Goal: Book appointment/travel/reservation

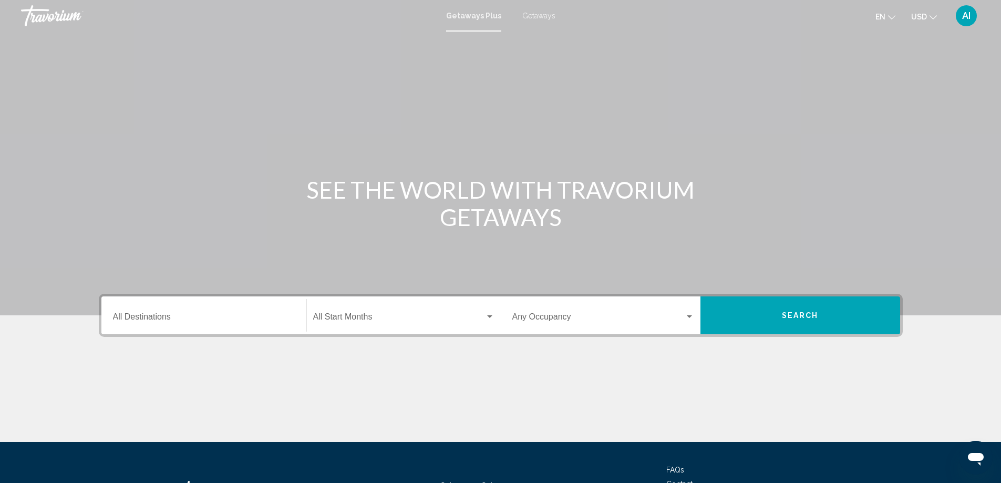
click at [537, 16] on span "Getaways" at bounding box center [538, 16] width 33 height 8
click at [158, 316] on input "Destination All Destinations" at bounding box center [204, 318] width 182 height 9
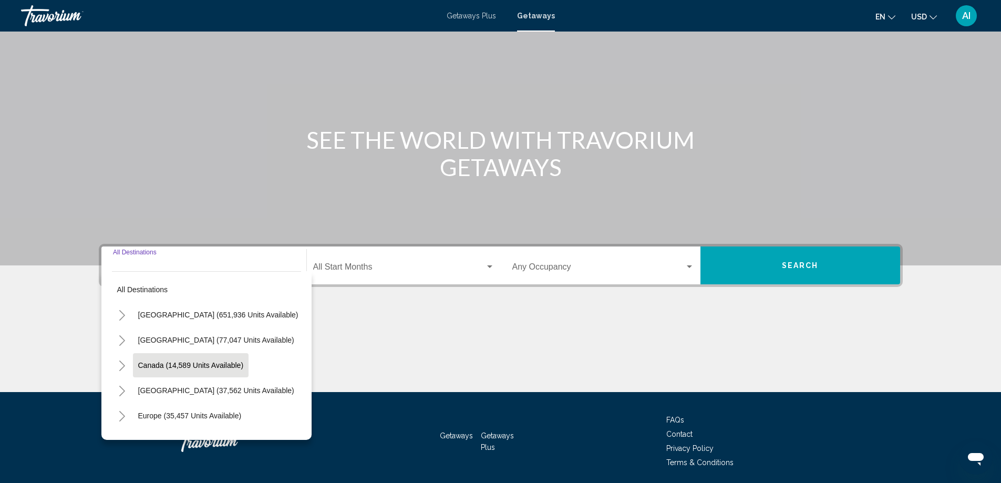
scroll to position [88, 0]
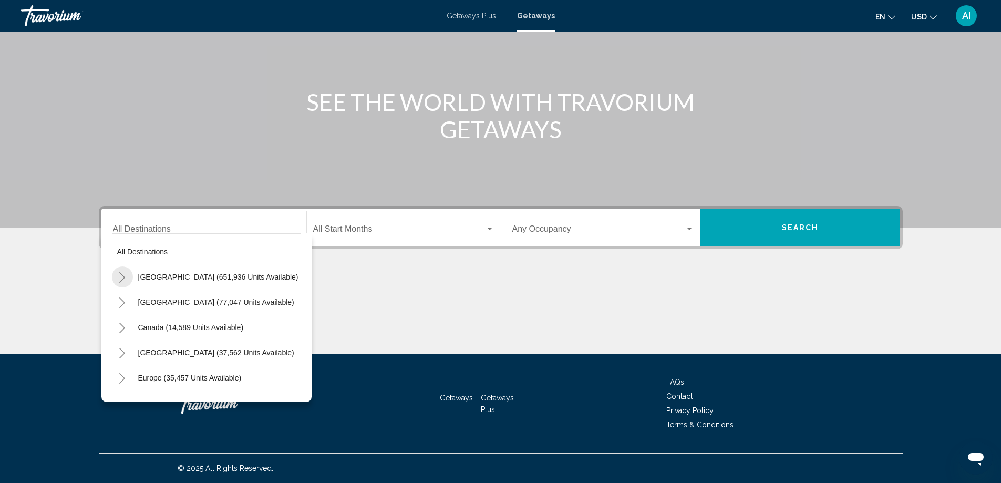
click at [120, 275] on icon "Toggle United States (651,936 units available)" at bounding box center [122, 277] width 8 height 11
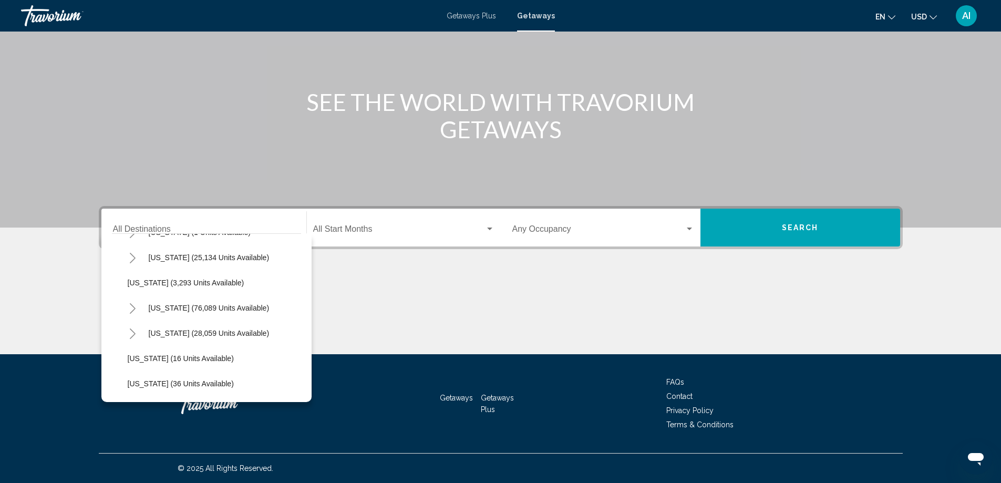
click at [132, 304] on icon "Toggle California (76,089 units available)" at bounding box center [133, 308] width 8 height 11
click at [171, 361] on span "[GEOGRAPHIC_DATA] (24,592 units available)" at bounding box center [216, 358] width 156 height 8
type input "**********"
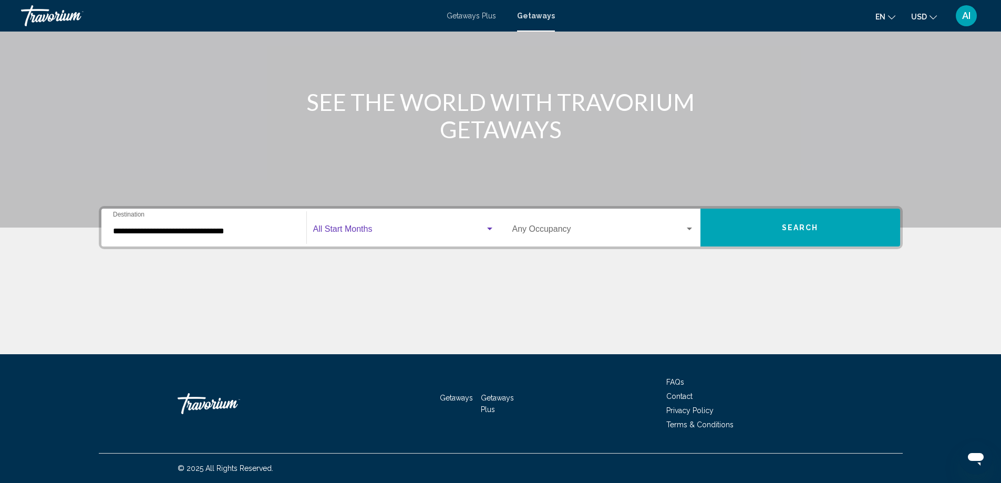
click at [384, 227] on span "Search widget" at bounding box center [399, 230] width 172 height 9
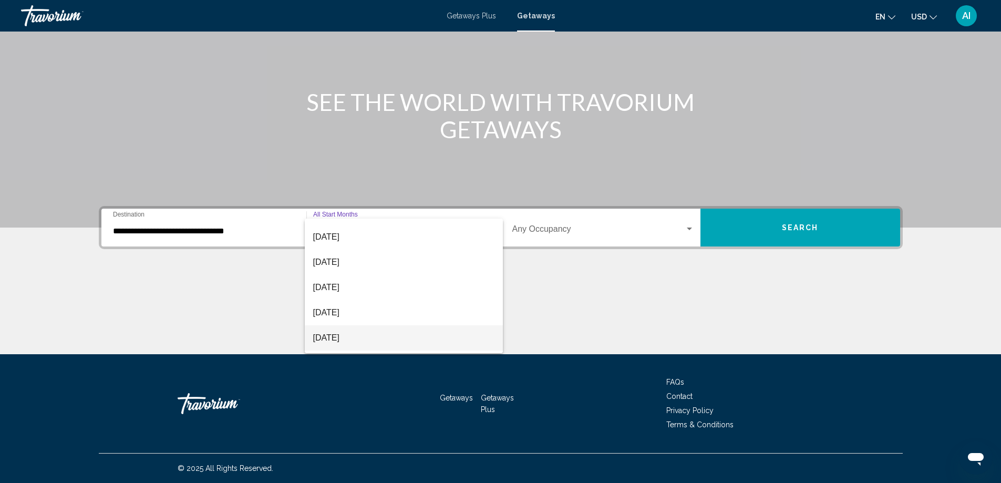
click at [344, 336] on span "[DATE]" at bounding box center [403, 337] width 181 height 25
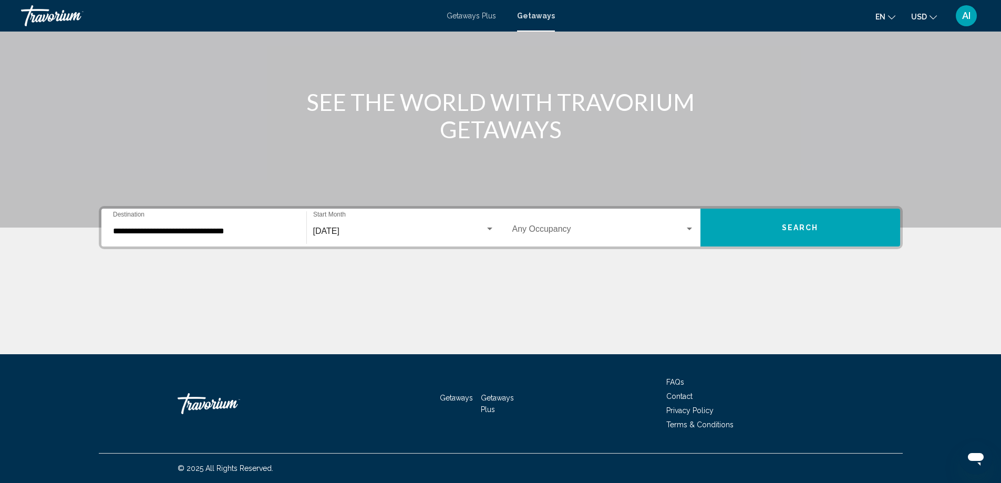
click at [569, 233] on div "Occupancy Any Occupancy" at bounding box center [603, 227] width 182 height 33
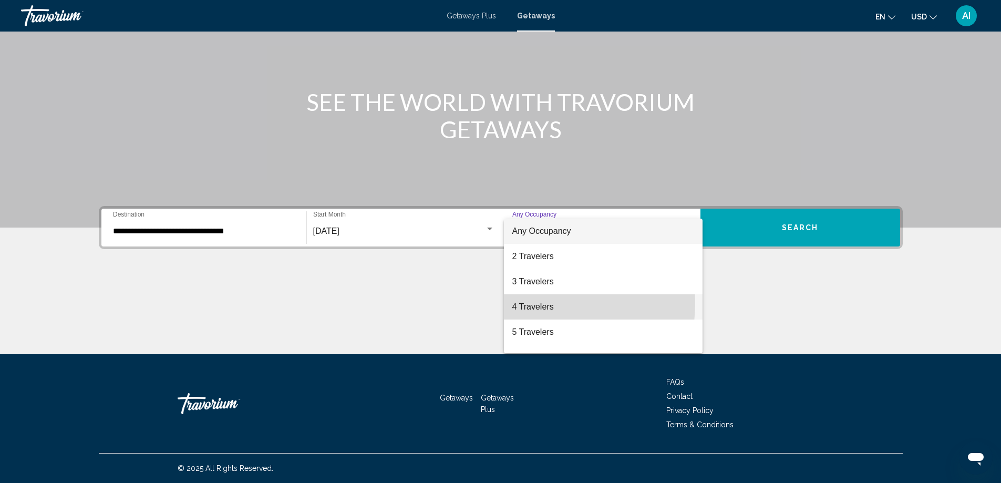
click at [516, 302] on span "4 Travelers" at bounding box center [603, 306] width 182 height 25
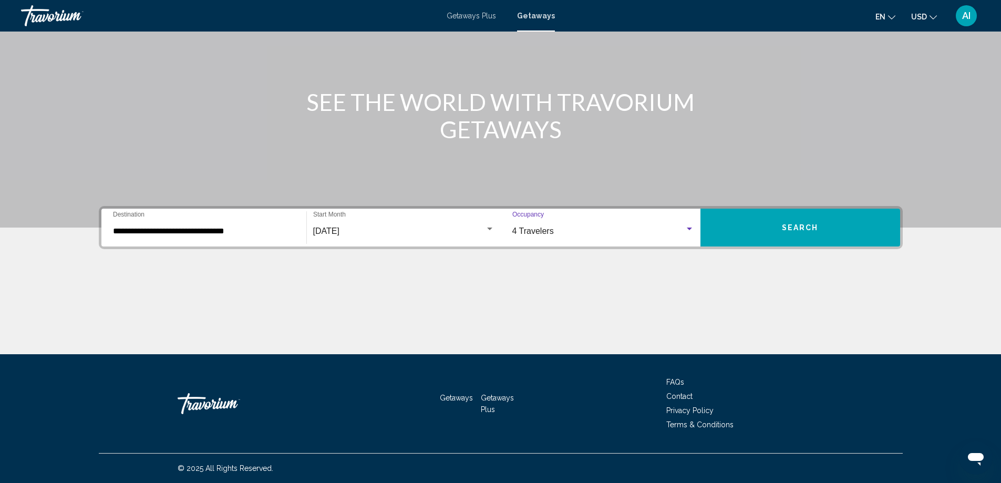
click at [773, 229] on button "Search" at bounding box center [800, 228] width 200 height 38
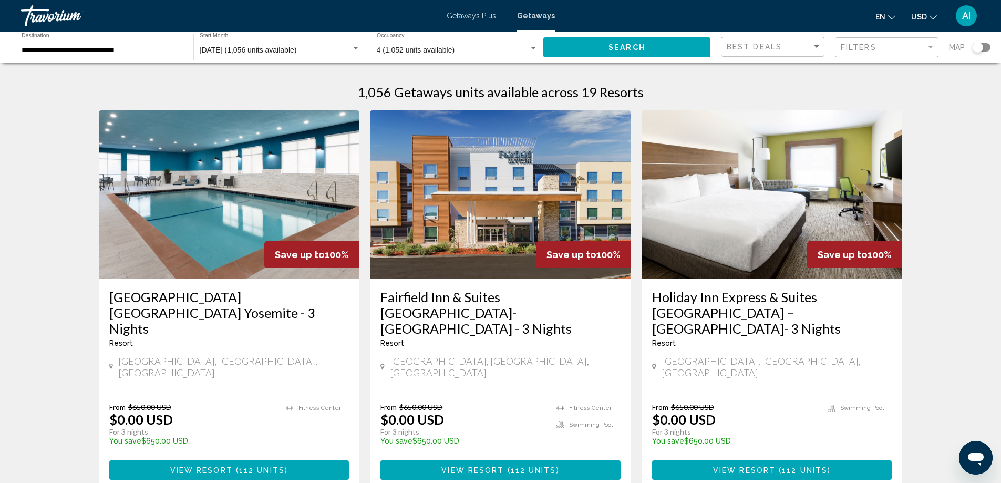
click at [211, 190] on img "Main content" at bounding box center [229, 194] width 261 height 168
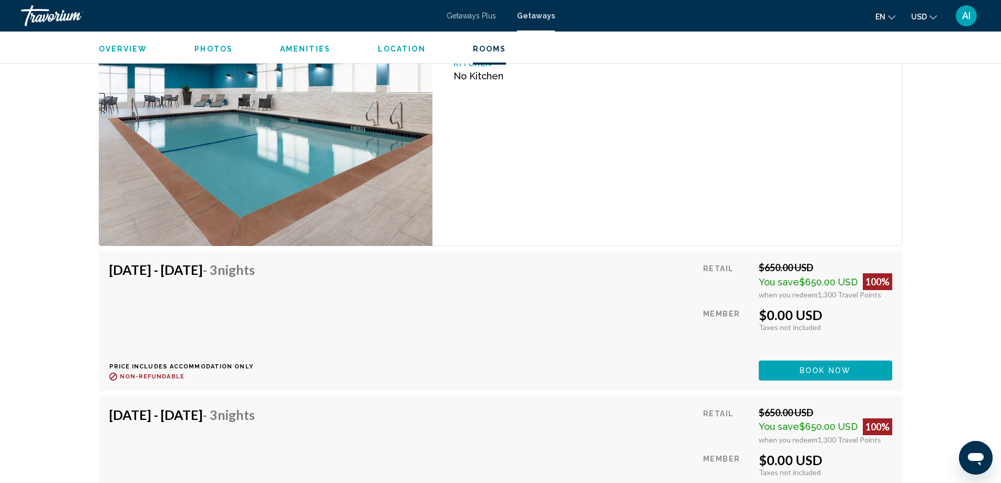
scroll to position [1629, 0]
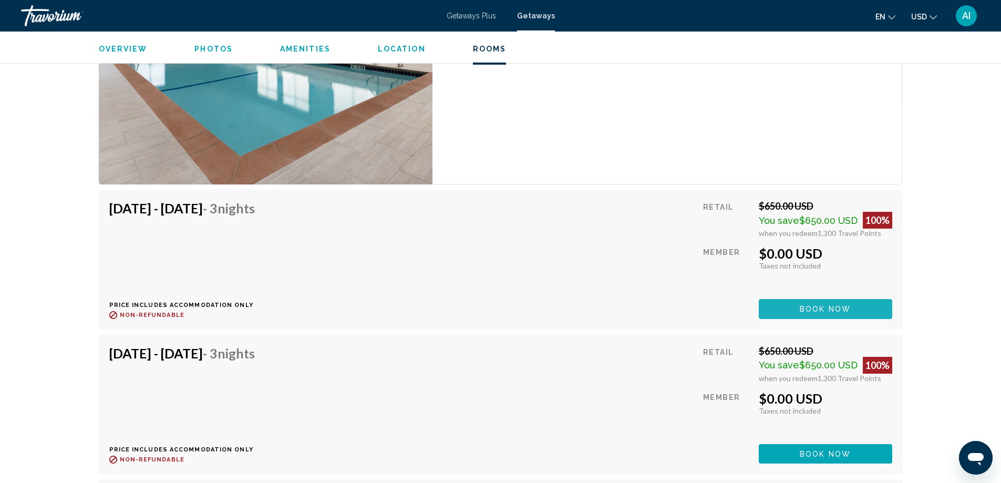
click at [838, 311] on span "Book now" at bounding box center [825, 309] width 51 height 8
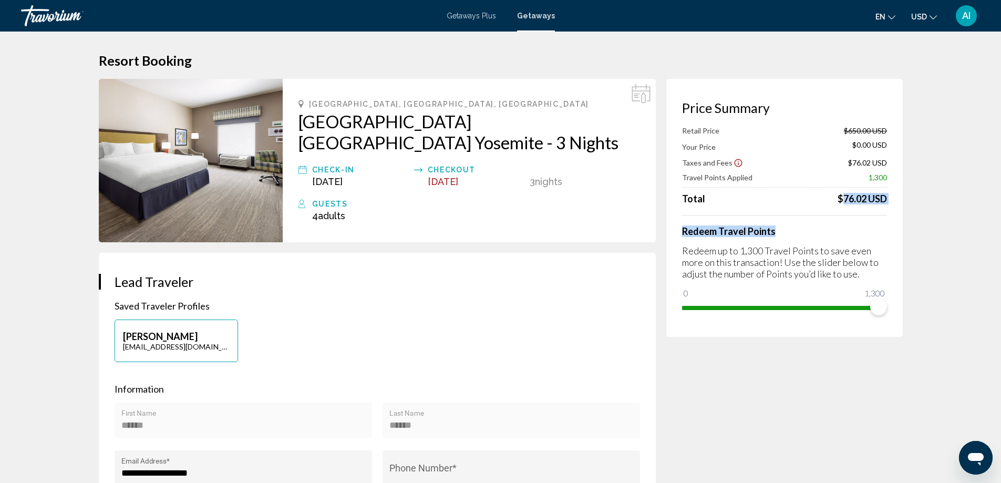
drag, startPoint x: 833, startPoint y: 195, endPoint x: 890, endPoint y: 209, distance: 58.8
click at [890, 209] on div "Price Summary Retail Price $650.00 USD Your Price $0.00 USD Taxes and Fees $76.…" at bounding box center [784, 208] width 236 height 258
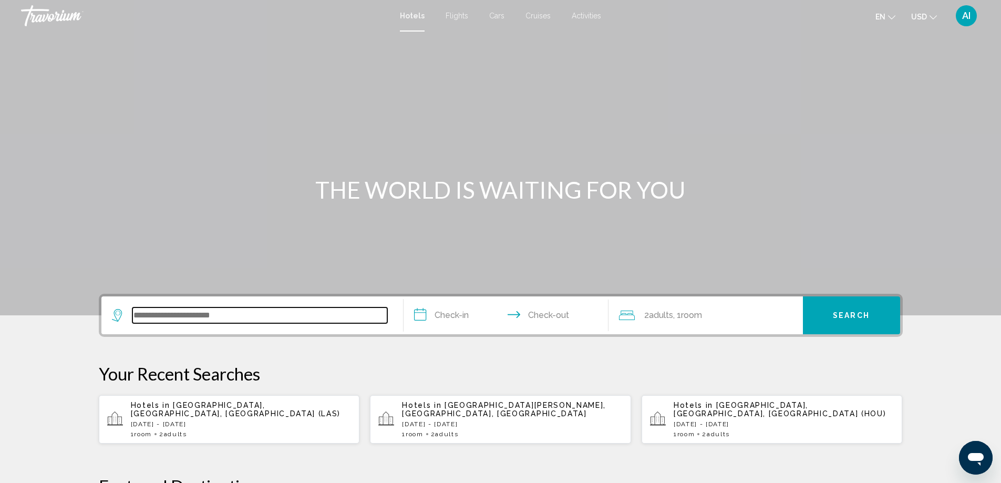
click at [204, 318] on input "Search widget" at bounding box center [259, 315] width 255 height 16
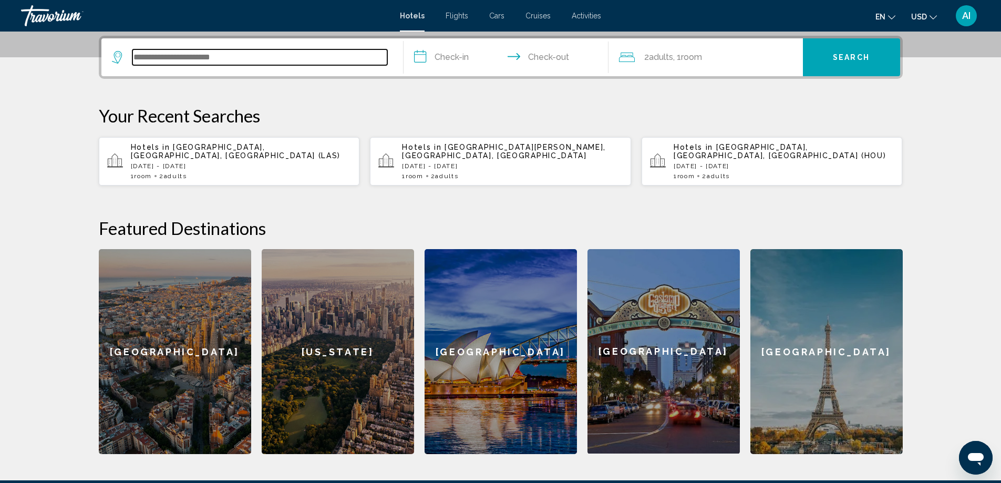
scroll to position [260, 0]
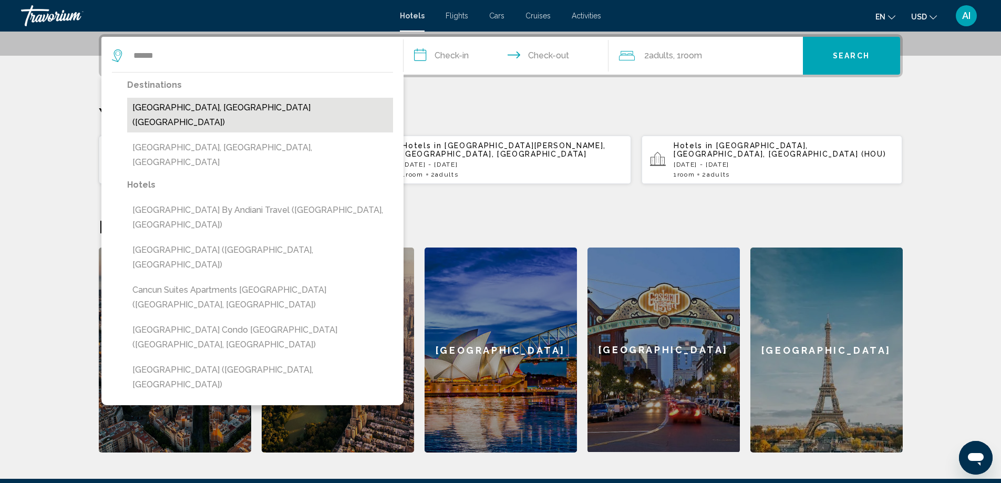
click at [162, 110] on button "Cancun, Mexico (CUN)" at bounding box center [260, 115] width 266 height 35
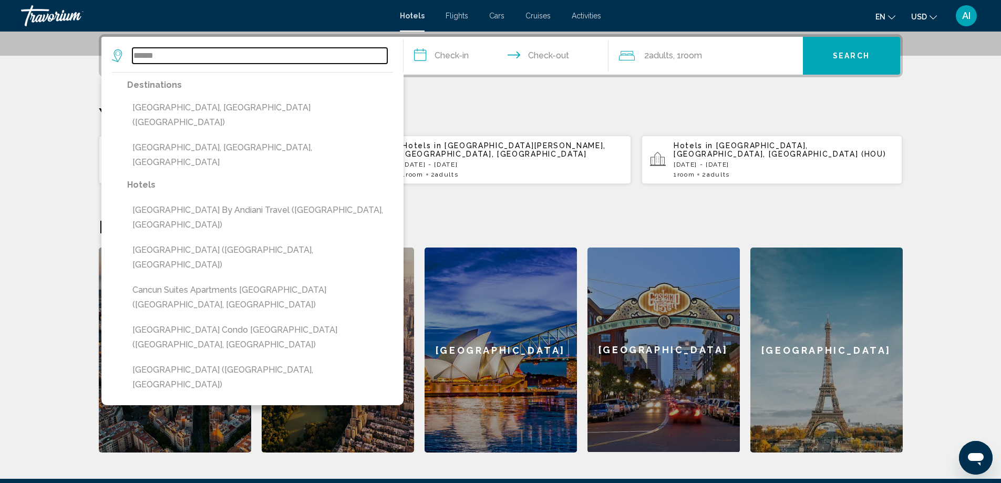
type input "**********"
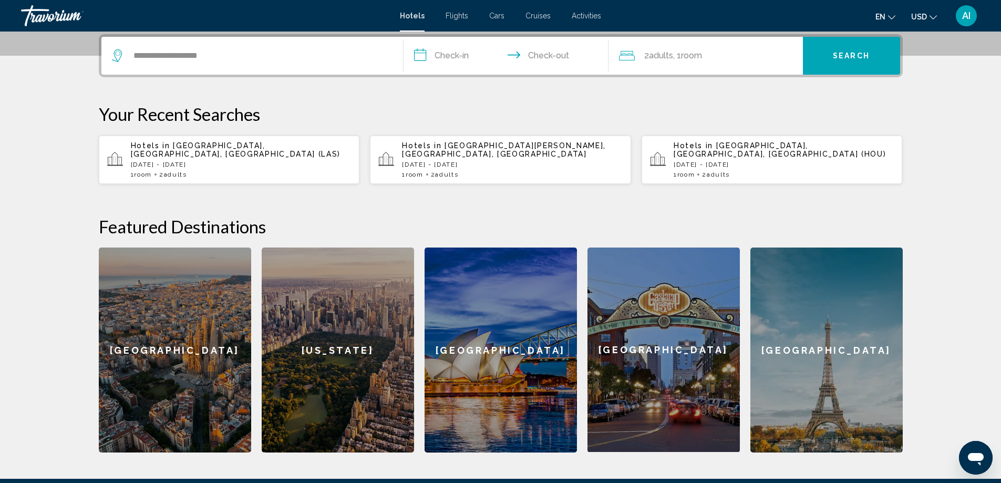
click at [449, 58] on input "**********" at bounding box center [508, 57] width 209 height 41
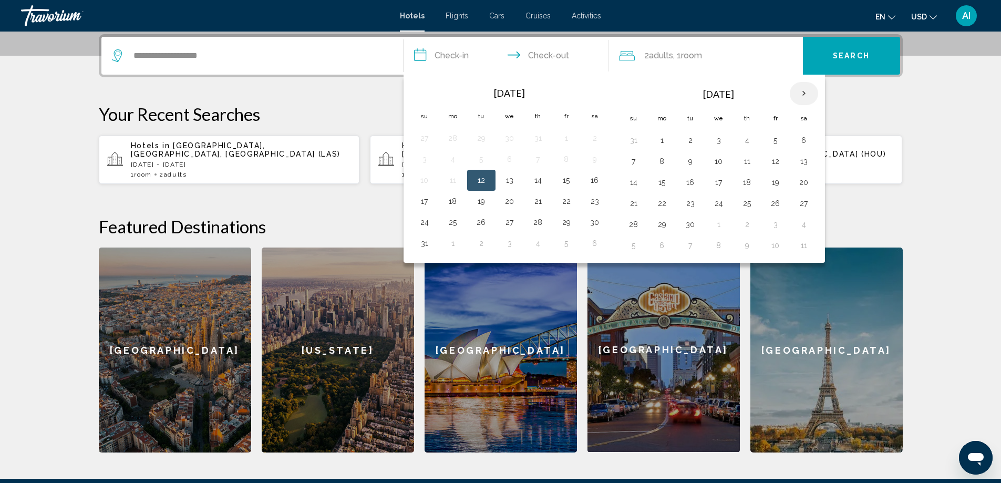
click at [807, 95] on th "Next month" at bounding box center [804, 93] width 28 height 23
click at [666, 183] on button "13" at bounding box center [662, 182] width 17 height 15
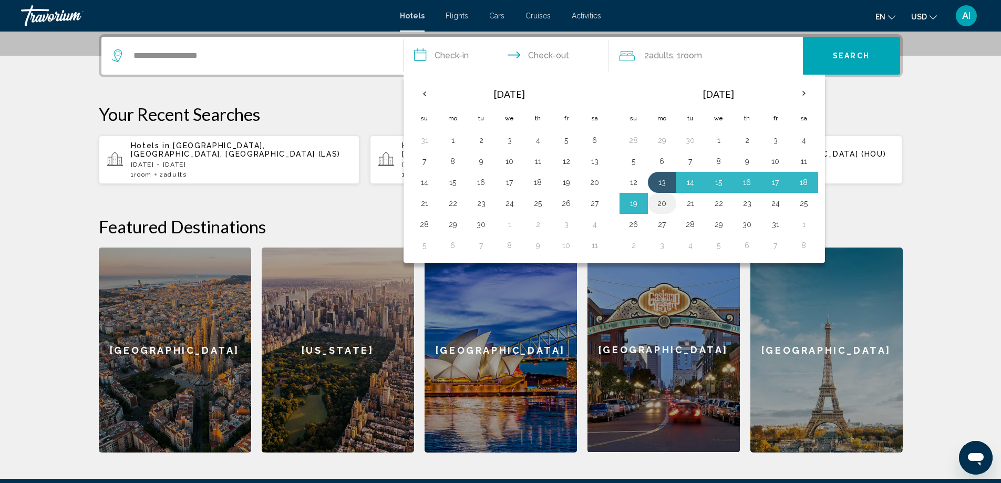
click at [661, 204] on button "20" at bounding box center [662, 203] width 17 height 15
type input "**********"
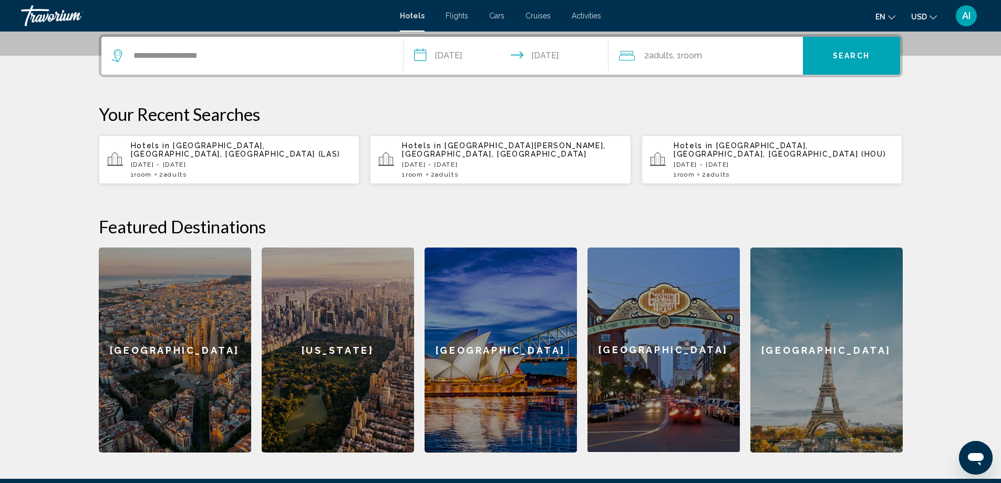
click at [865, 60] on span "Search" at bounding box center [851, 56] width 37 height 8
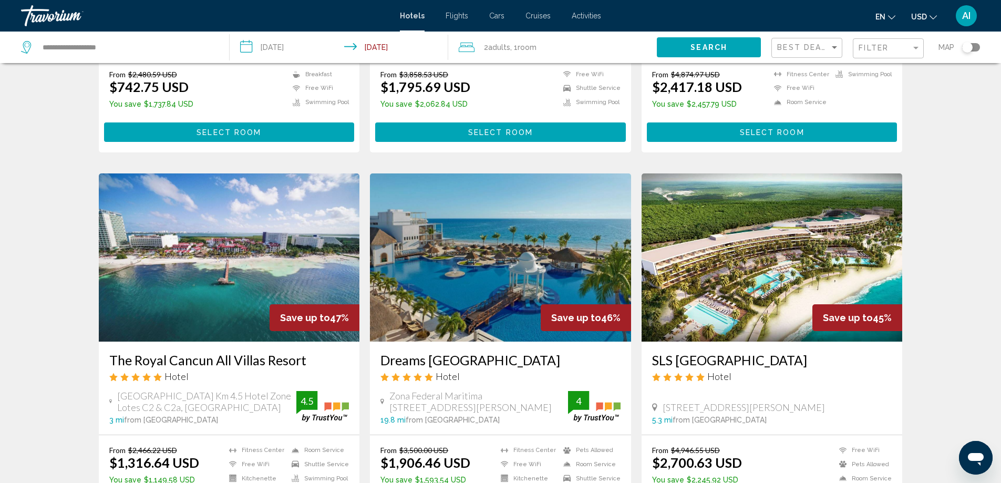
scroll to position [70, 0]
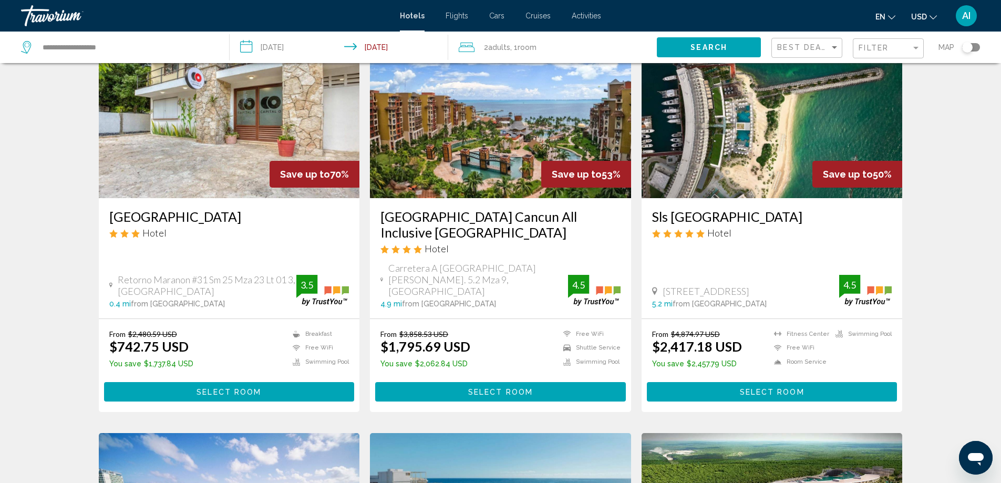
click at [458, 164] on img "Main content" at bounding box center [500, 114] width 261 height 168
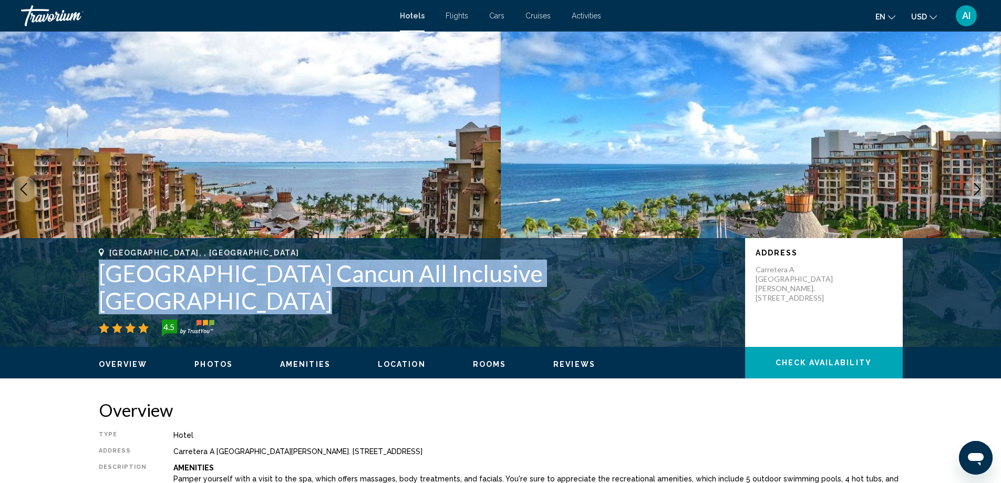
drag, startPoint x: 101, startPoint y: 298, endPoint x: 664, endPoint y: 314, distance: 563.0
click at [664, 314] on div "Cancun, , Mexico Villa del Palmar Cancun All Inclusive Beach Resort & Spa 4.5" at bounding box center [417, 293] width 636 height 88
copy div "Villa del Palmar Cancun All Inclusive Beach Resort & Spa"
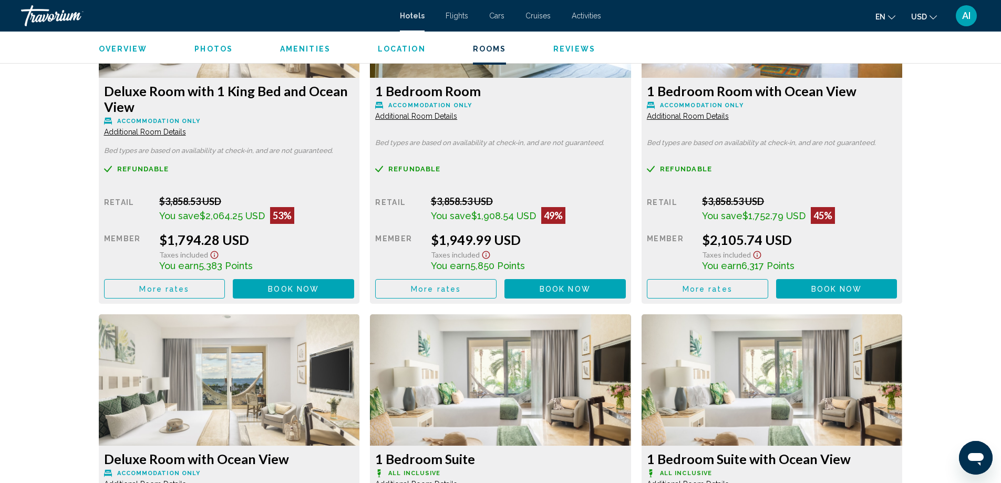
scroll to position [1471, 0]
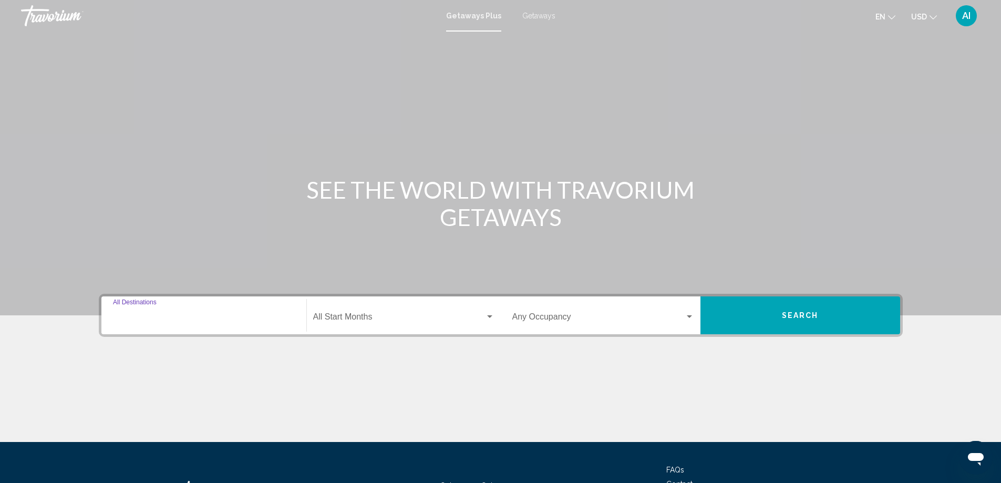
click at [243, 318] on input "Destination All Destinations" at bounding box center [204, 318] width 182 height 9
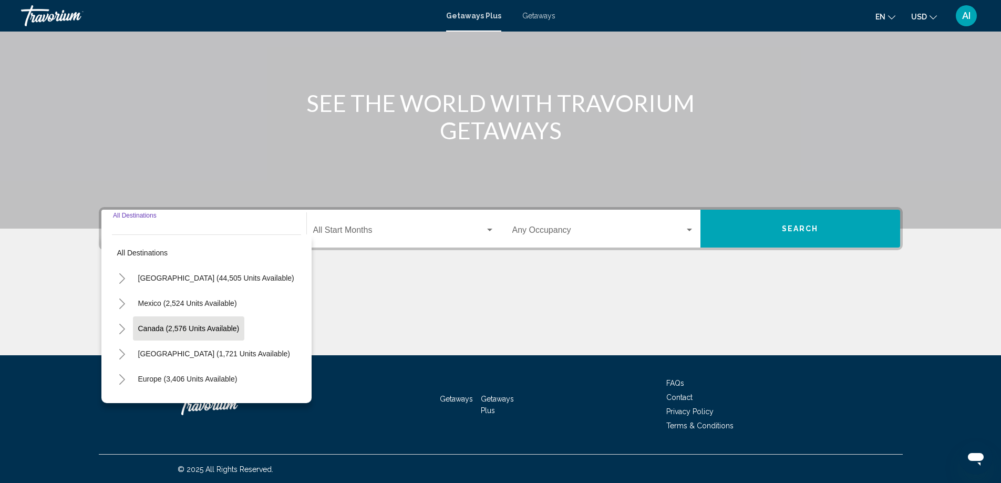
scroll to position [88, 0]
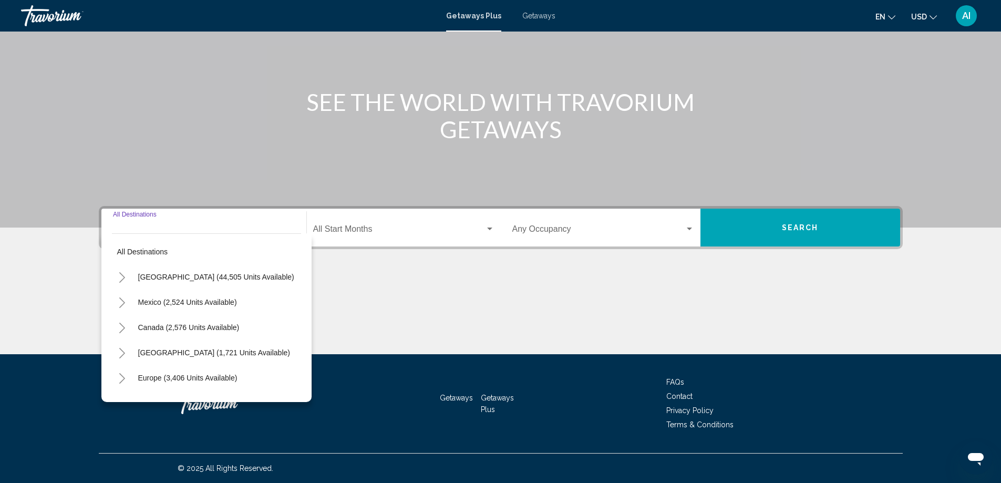
click at [125, 275] on icon "Toggle United States (44,505 units available)" at bounding box center [122, 277] width 8 height 11
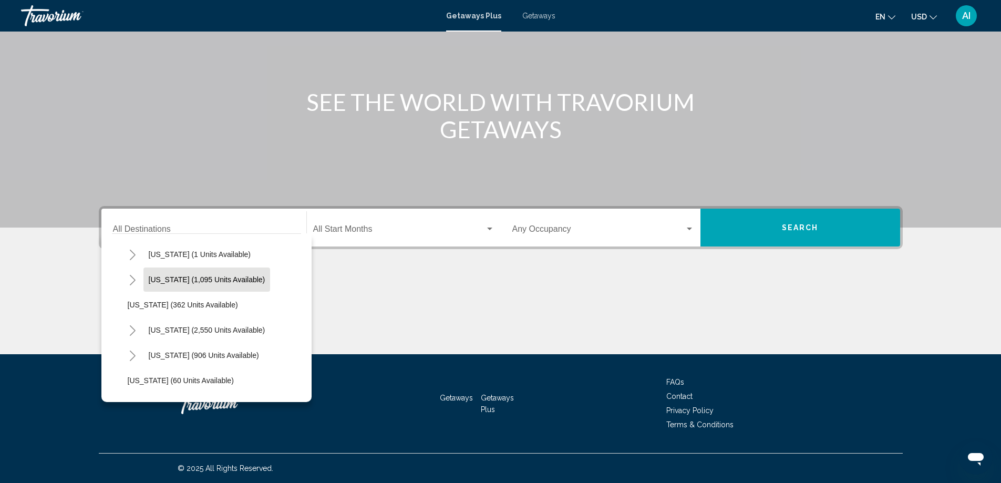
scroll to position [0, 0]
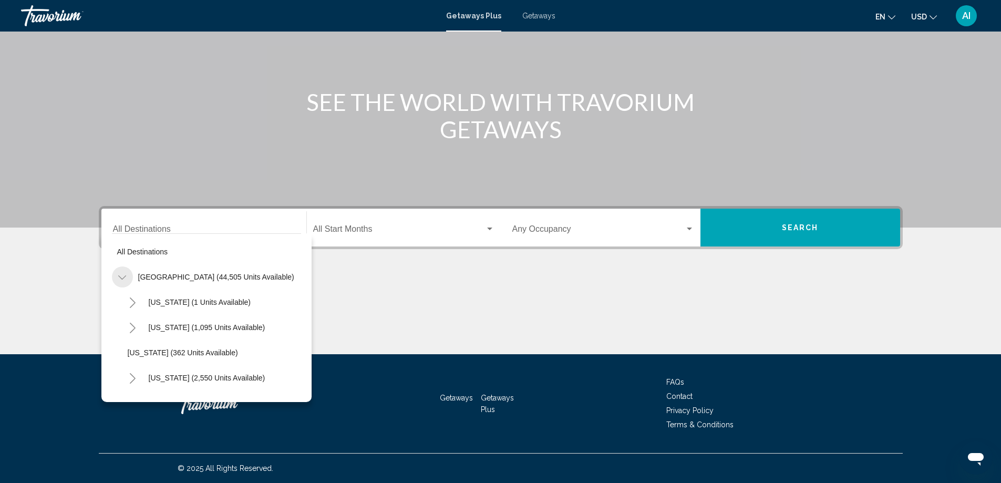
click at [122, 277] on icon "Toggle United States (44,505 units available)" at bounding box center [122, 277] width 8 height 11
click at [122, 299] on icon "Toggle Mexico (2,524 units available)" at bounding box center [122, 302] width 8 height 11
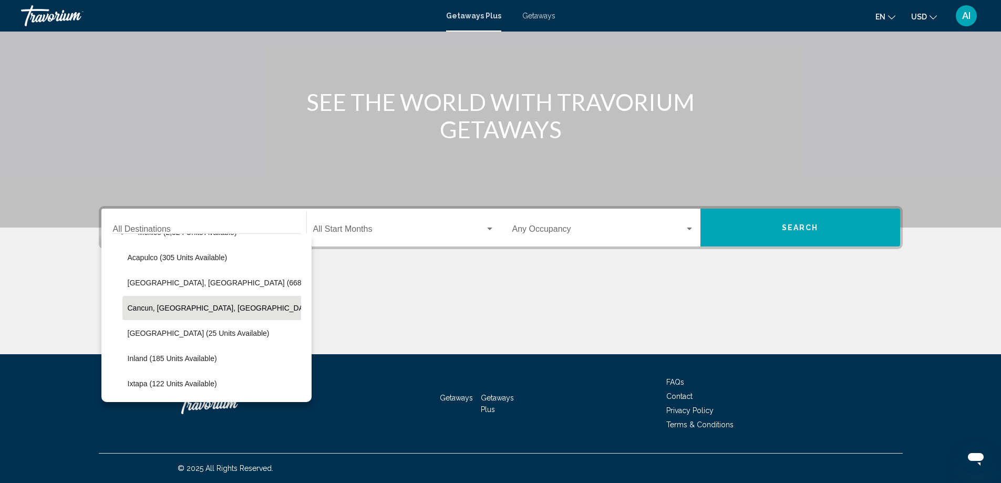
click at [149, 310] on span "Cancun, Cozumel, Riviera Maya (362 units available)" at bounding box center [256, 308] width 256 height 8
type input "**********"
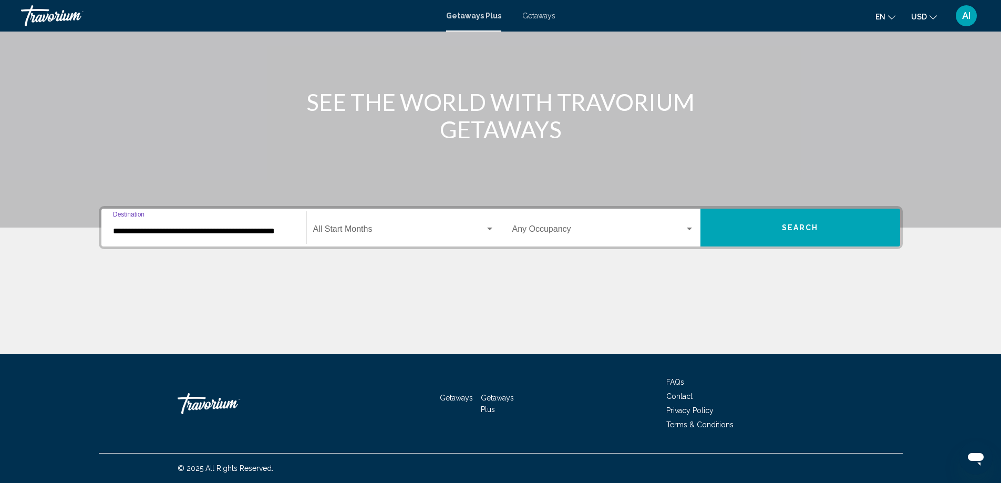
click at [386, 234] on span "Search widget" at bounding box center [399, 230] width 172 height 9
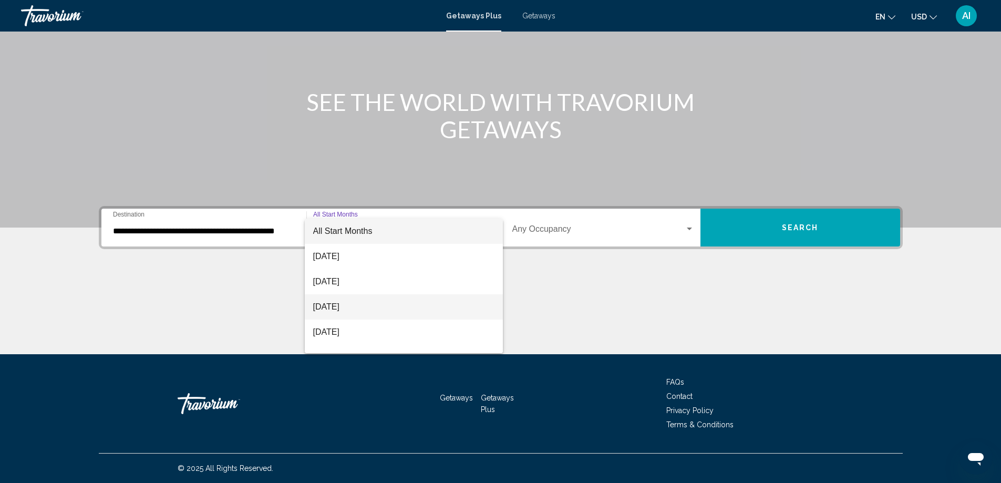
click at [347, 308] on span "[DATE]" at bounding box center [403, 306] width 181 height 25
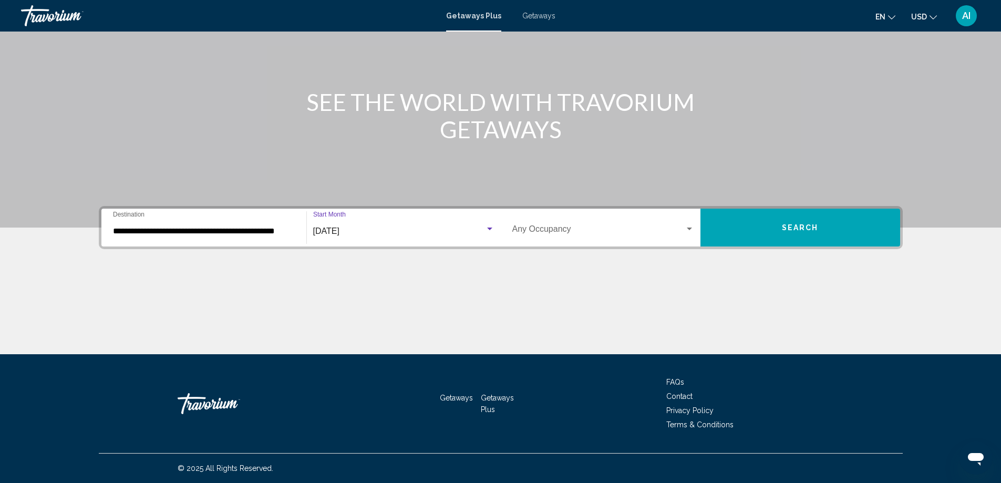
click at [663, 236] on div "Occupancy Any Occupancy" at bounding box center [603, 227] width 182 height 33
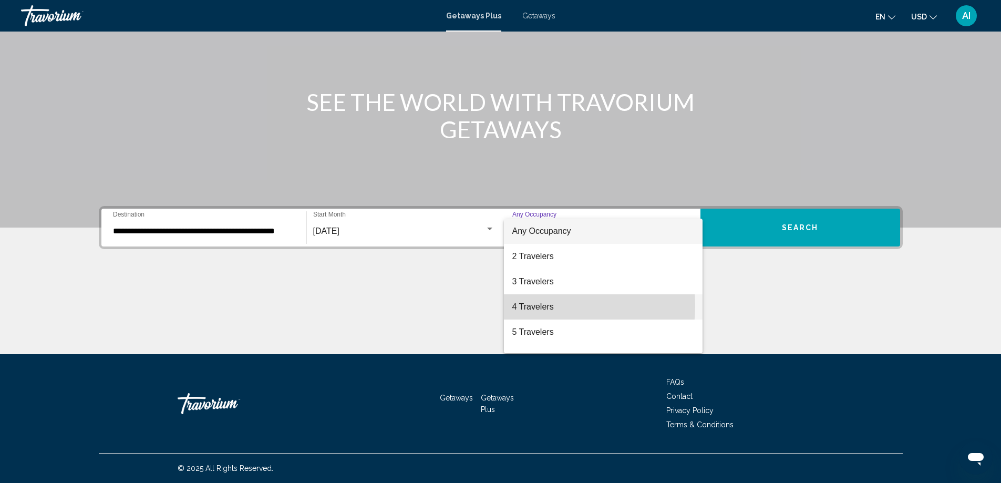
click at [516, 305] on span "4 Travelers" at bounding box center [603, 306] width 182 height 25
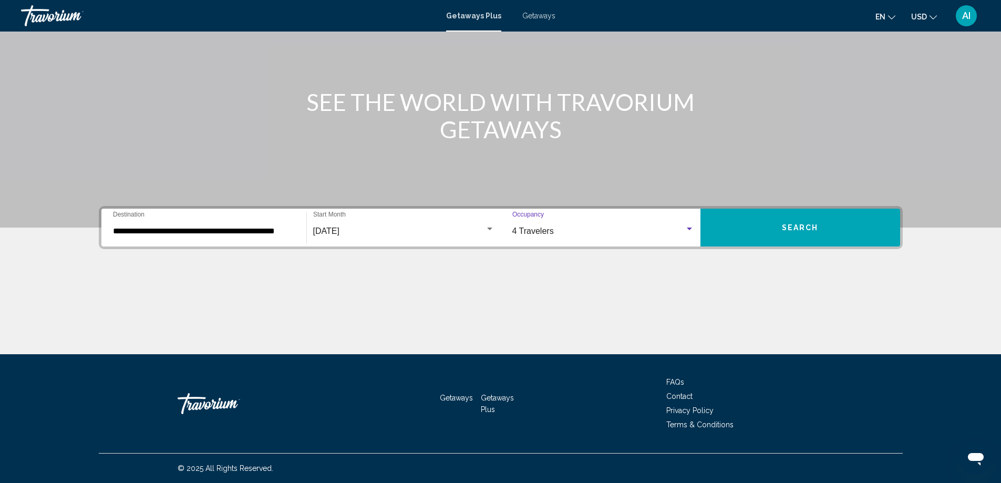
click at [832, 235] on button "Search" at bounding box center [800, 228] width 200 height 38
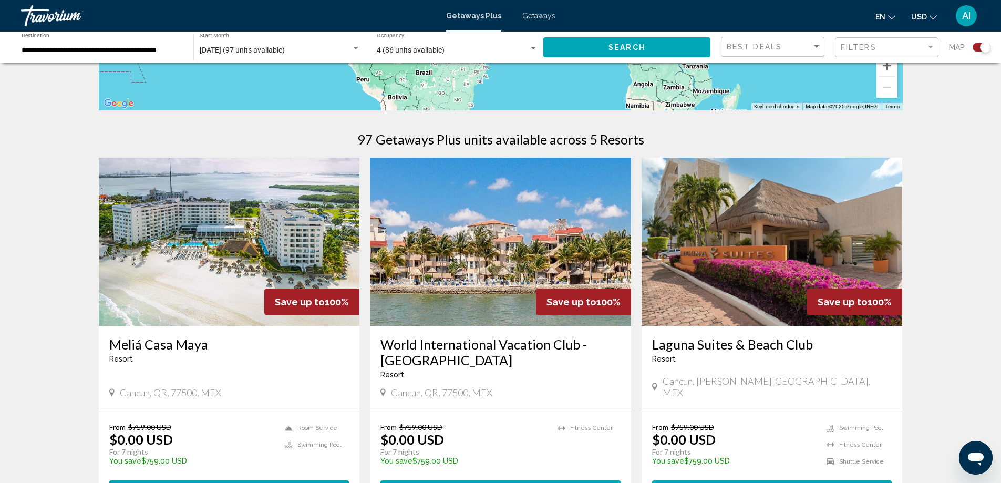
scroll to position [280, 0]
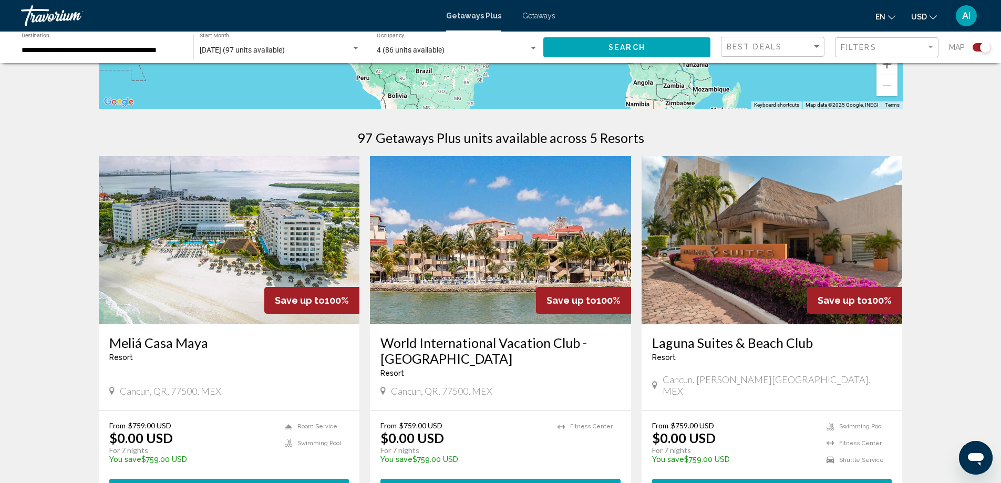
click at [273, 228] on img "Main content" at bounding box center [229, 240] width 261 height 168
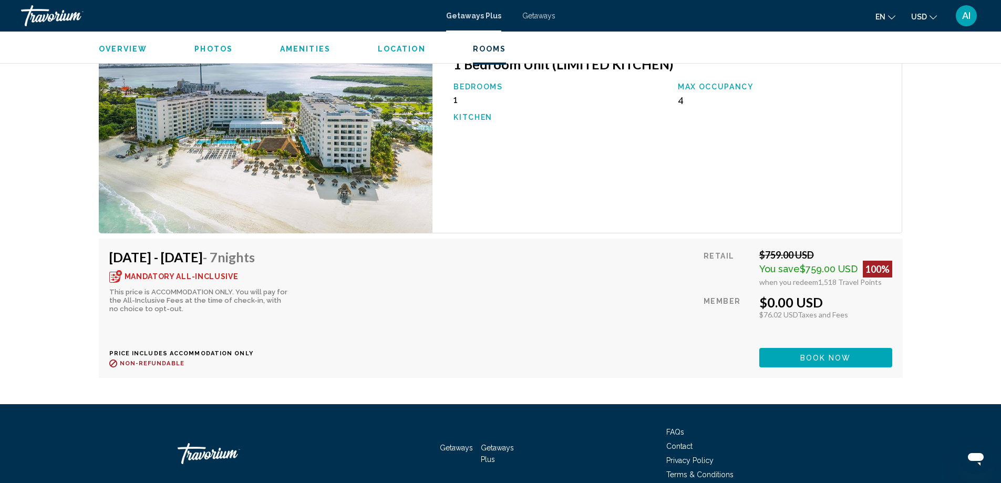
scroll to position [1752, 0]
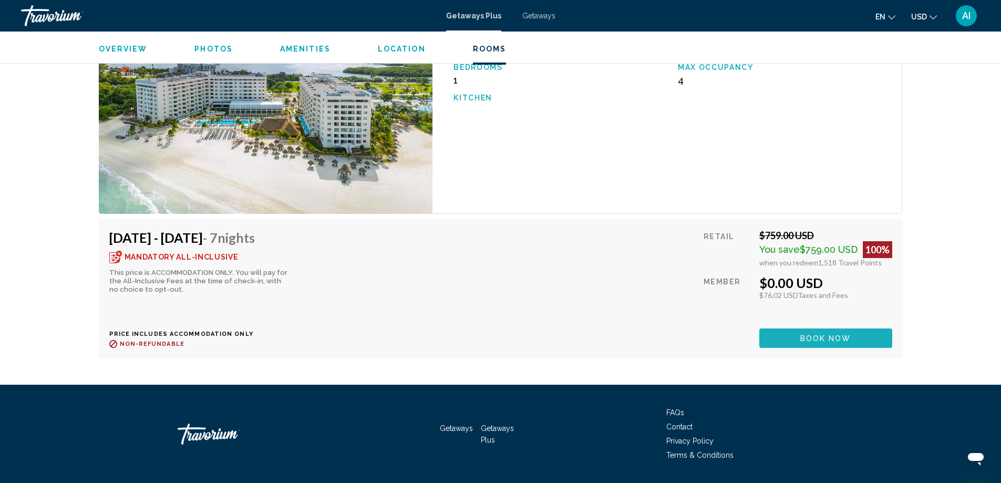
click at [841, 336] on span "Book now" at bounding box center [825, 338] width 51 height 8
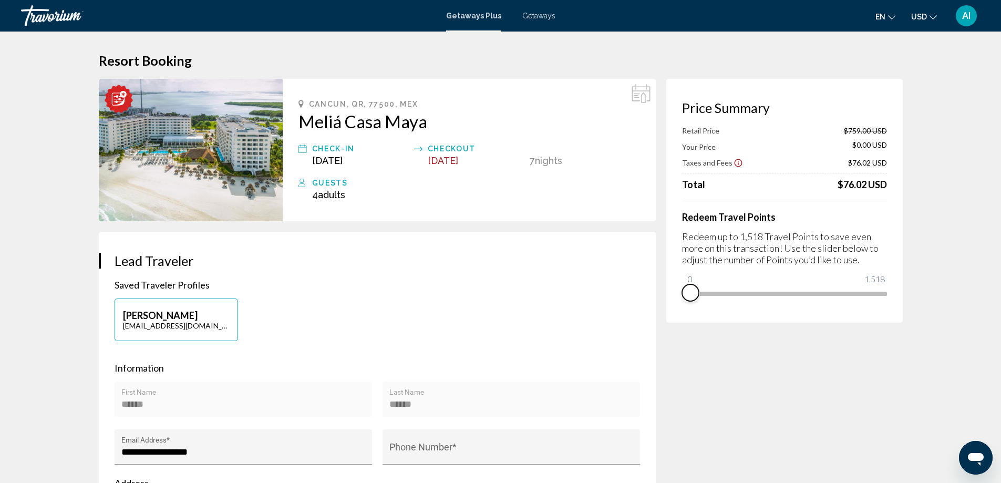
drag, startPoint x: 880, startPoint y: 310, endPoint x: 670, endPoint y: 313, distance: 209.7
click at [670, 313] on div "Price Summary Retail Price $759.00 USD Your Price $0.00 USD Taxes and Fees $76.…" at bounding box center [784, 201] width 236 height 244
drag, startPoint x: 689, startPoint y: 276, endPoint x: 904, endPoint y: 312, distance: 217.4
